Goal: Information Seeking & Learning: Learn about a topic

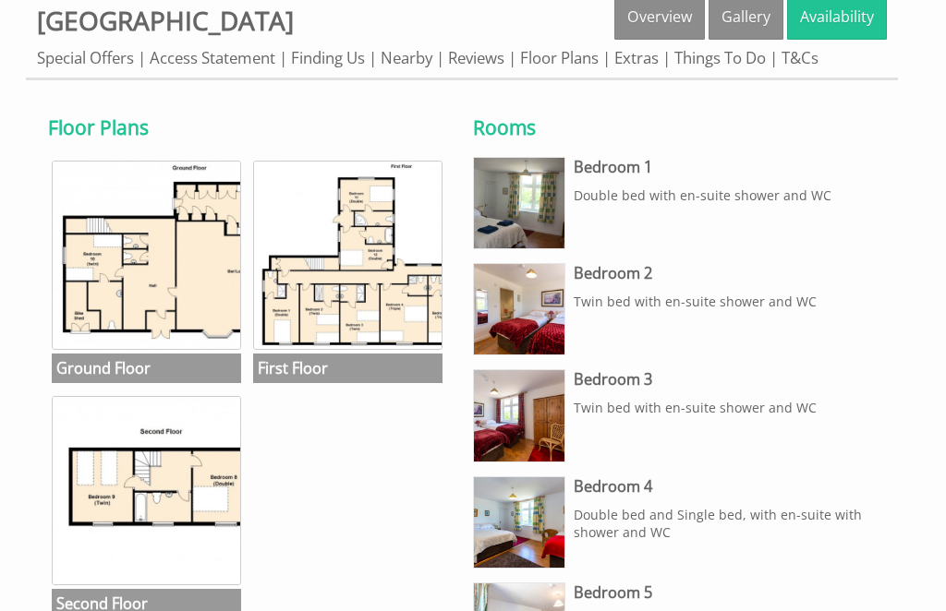
scroll to position [554, 0]
click at [363, 313] on img at bounding box center [347, 255] width 189 height 189
click at [165, 499] on img at bounding box center [146, 490] width 189 height 189
click at [152, 289] on img at bounding box center [146, 255] width 189 height 189
click at [528, 527] on img at bounding box center [519, 522] width 90 height 90
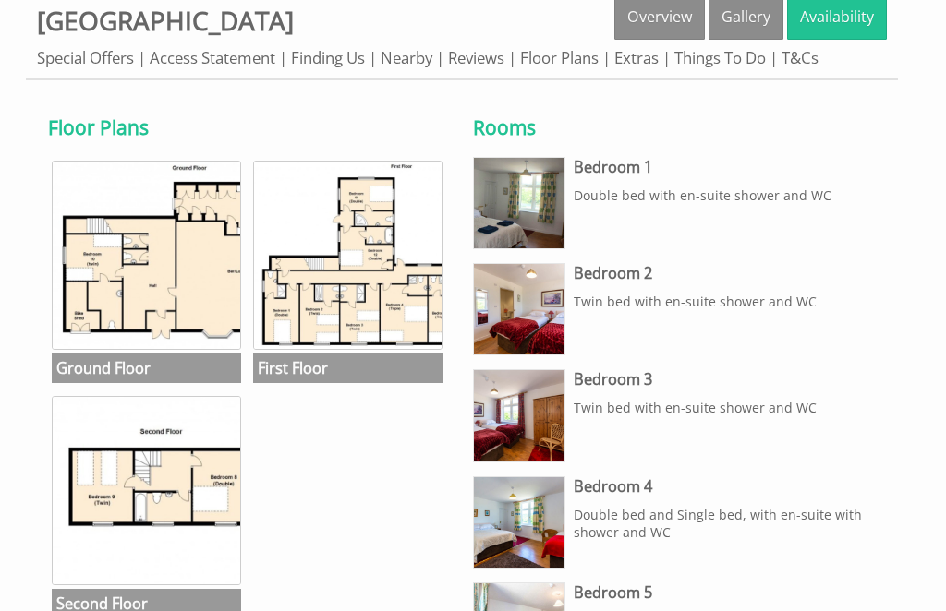
click at [369, 282] on img at bounding box center [347, 255] width 189 height 189
click at [519, 530] on img at bounding box center [519, 522] width 90 height 90
click at [370, 290] on img at bounding box center [347, 255] width 189 height 189
click at [371, 290] on img at bounding box center [347, 255] width 189 height 189
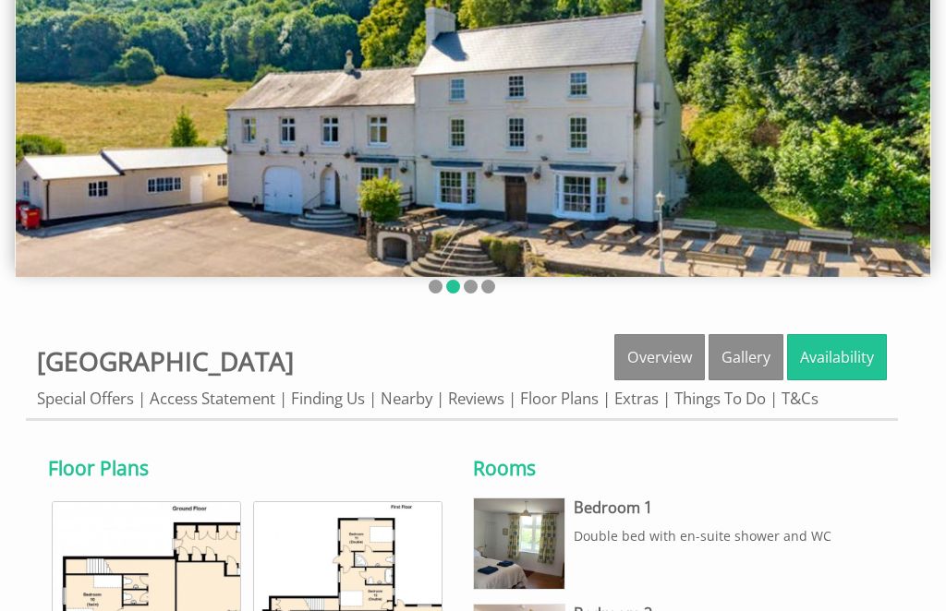
scroll to position [214, 0]
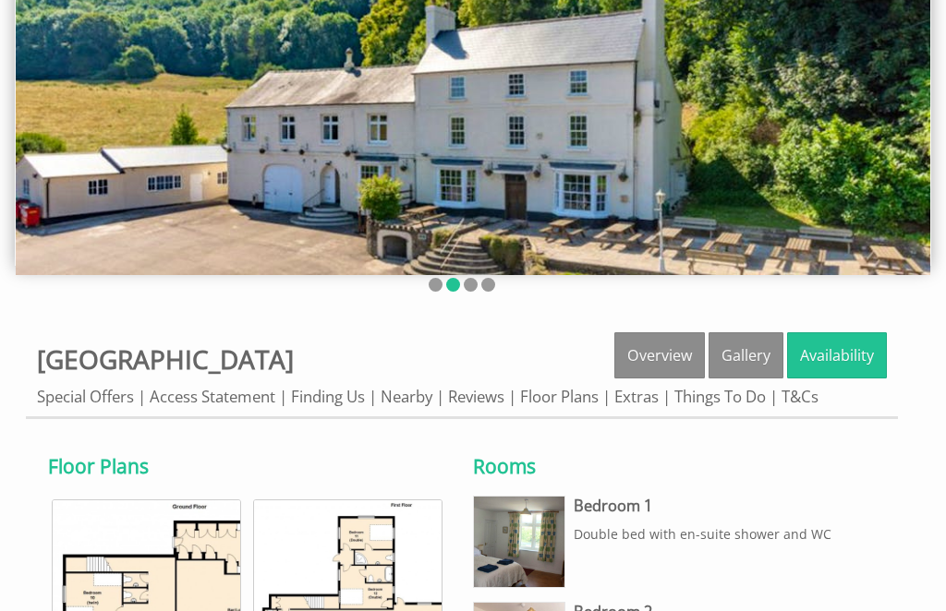
click at [746, 356] on link "Gallery" at bounding box center [745, 356] width 75 height 46
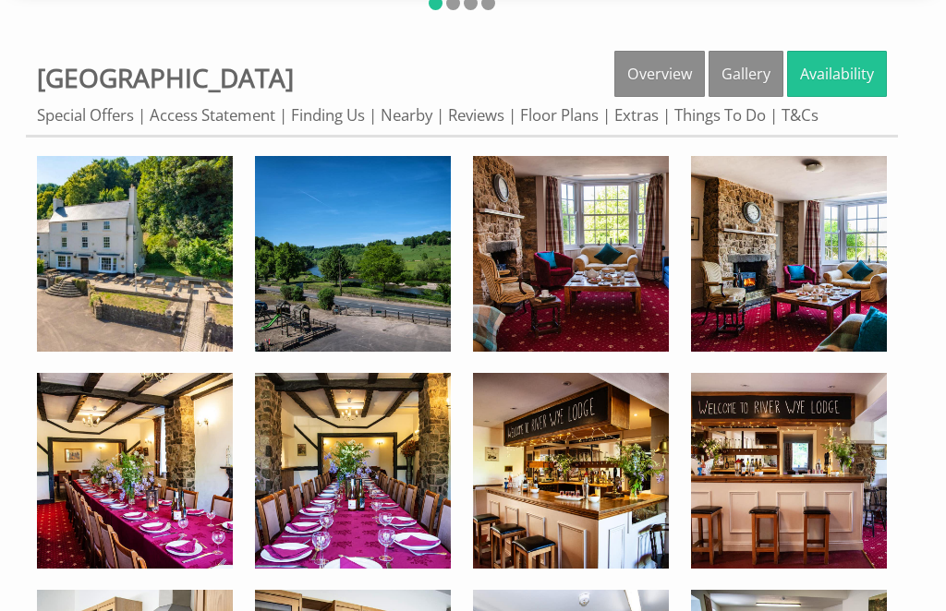
scroll to position [504, 0]
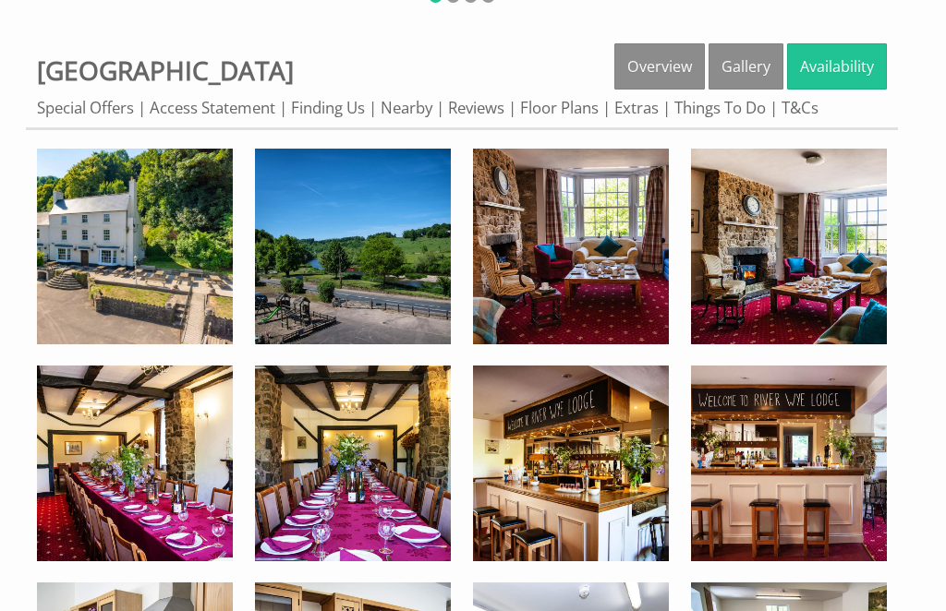
click at [143, 263] on img at bounding box center [135, 247] width 196 height 196
click at [657, 66] on link "Overview" at bounding box center [659, 66] width 90 height 46
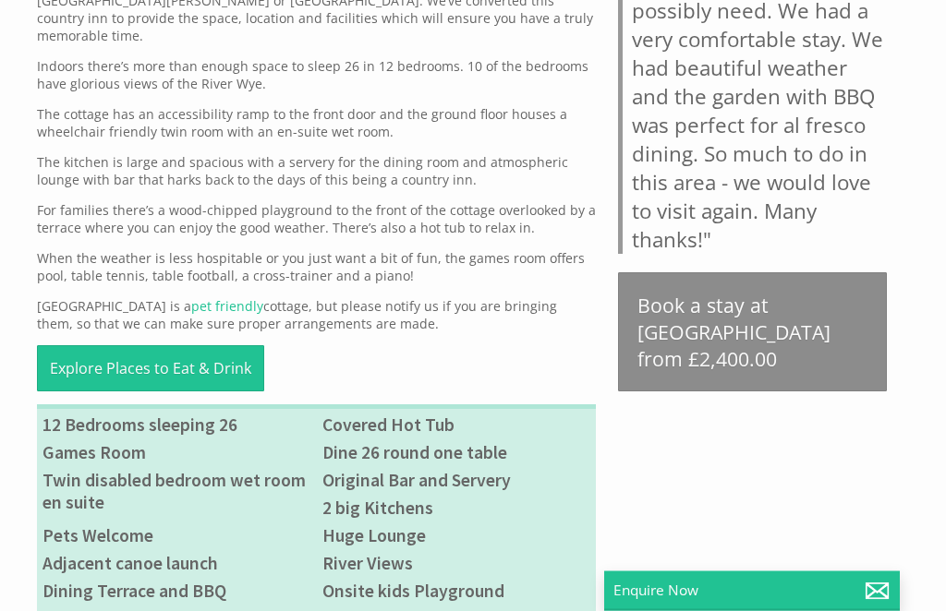
scroll to position [714, 0]
